Goal: Navigation & Orientation: Find specific page/section

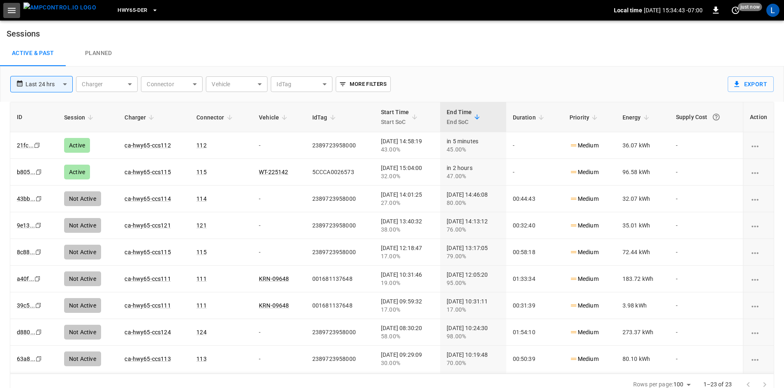
click at [13, 10] on icon "button" at bounding box center [12, 10] width 8 height 5
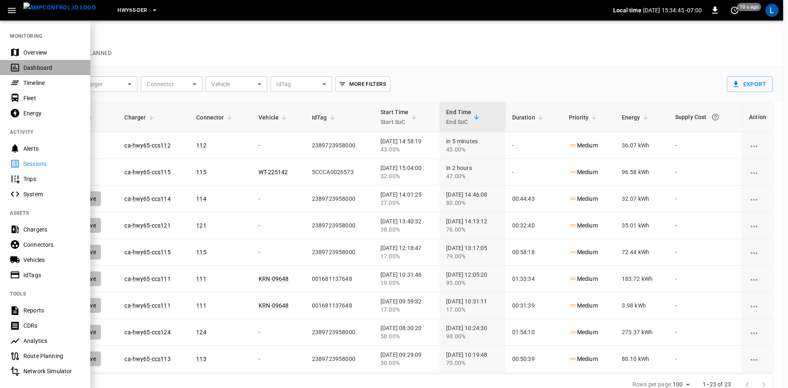
click at [30, 69] on div "Dashboard" at bounding box center [51, 68] width 57 height 8
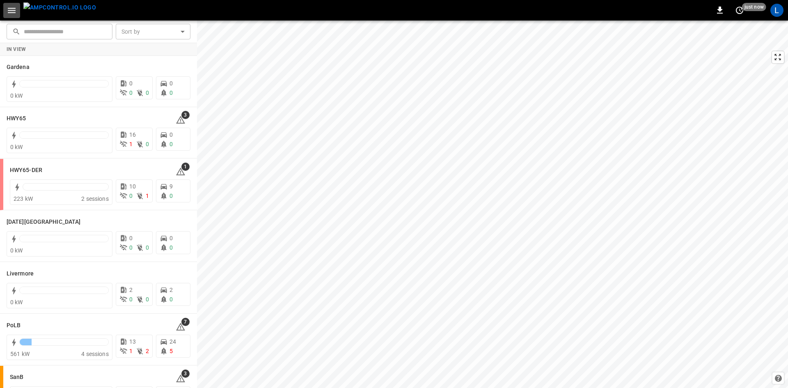
click at [16, 9] on icon "button" at bounding box center [12, 10] width 10 height 10
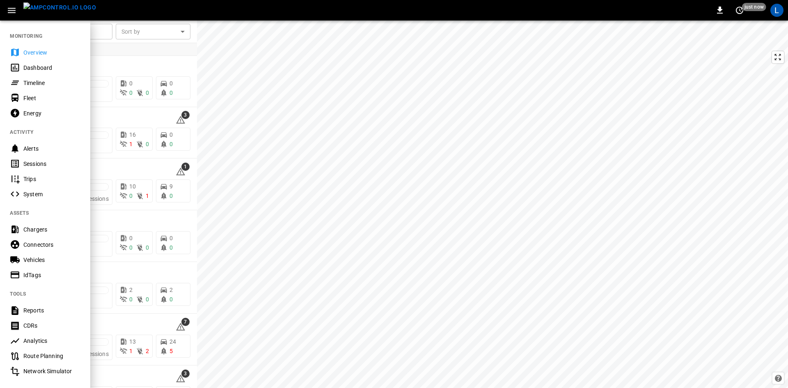
drag, startPoint x: 52, startPoint y: 71, endPoint x: 70, endPoint y: 67, distance: 18.9
click at [52, 71] on div "Dashboard" at bounding box center [51, 68] width 57 height 8
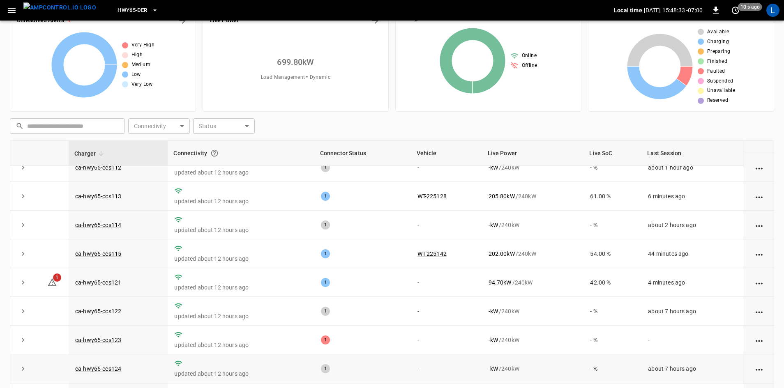
scroll to position [79, 0]
